Goal: Check status: Check status

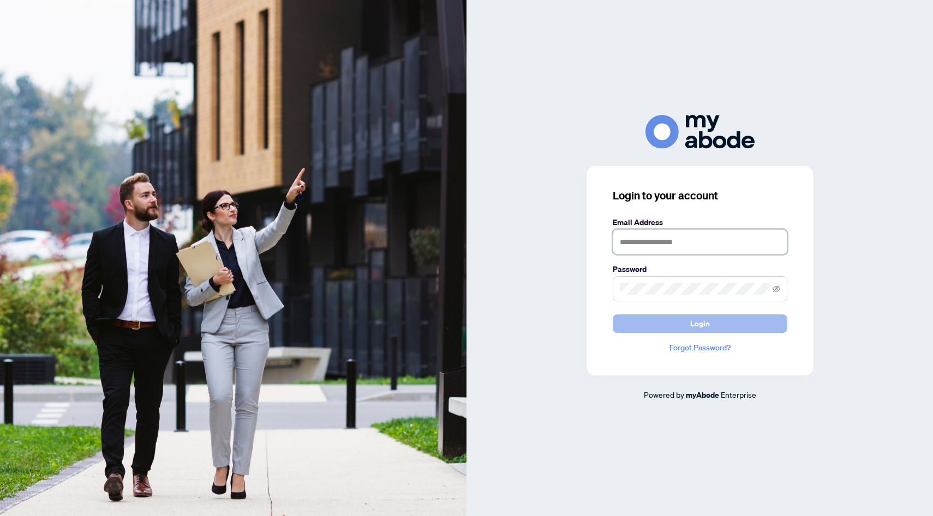
type input "**********"
click at [683, 328] on button "Login" at bounding box center [699, 324] width 175 height 19
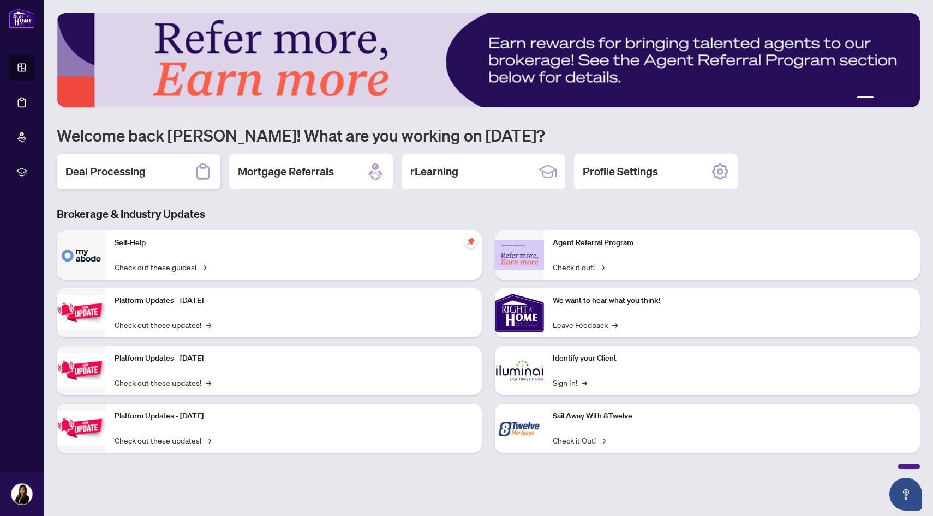
click at [146, 166] on div "Deal Processing" at bounding box center [139, 171] width 164 height 35
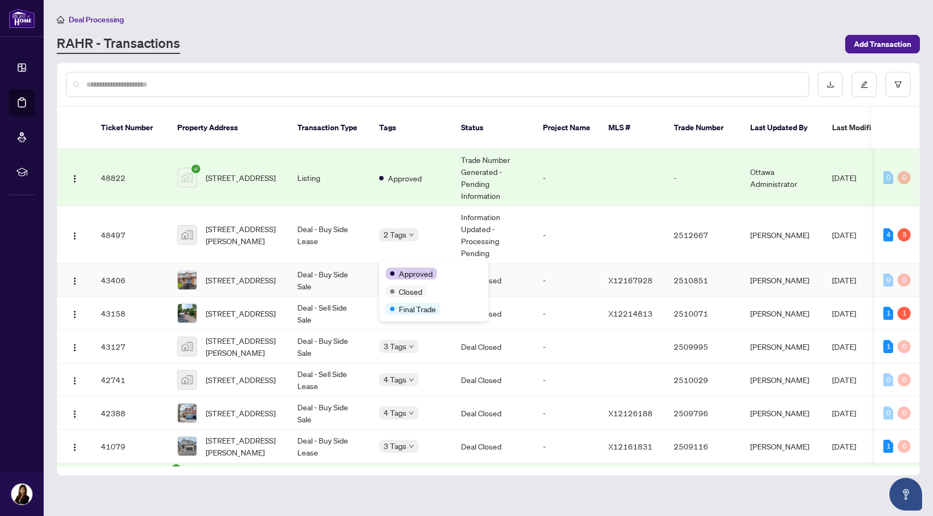
click at [392, 268] on div "Approved" at bounding box center [411, 274] width 51 height 12
click at [245, 274] on span "[STREET_ADDRESS]" at bounding box center [241, 280] width 70 height 12
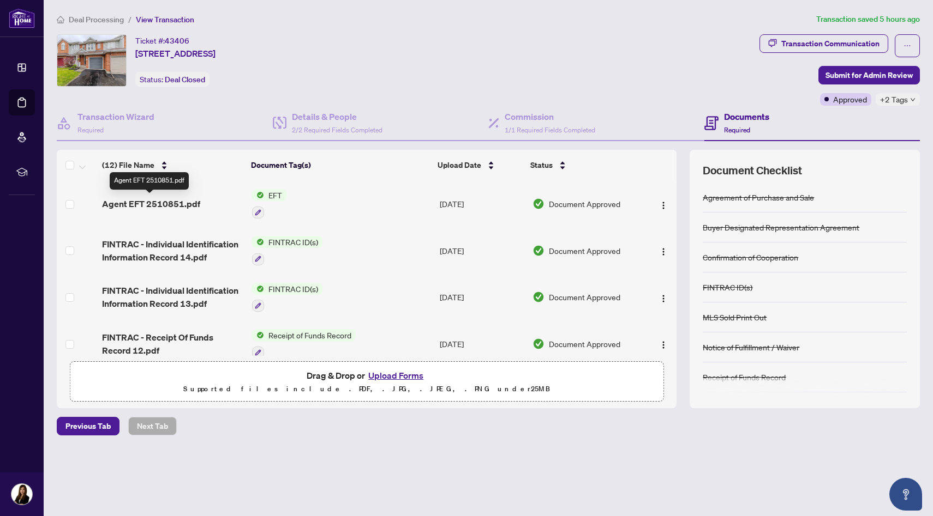
click at [191, 208] on span "Agent EFT 2510851.pdf" at bounding box center [151, 203] width 98 height 13
